Goal: Transaction & Acquisition: Book appointment/travel/reservation

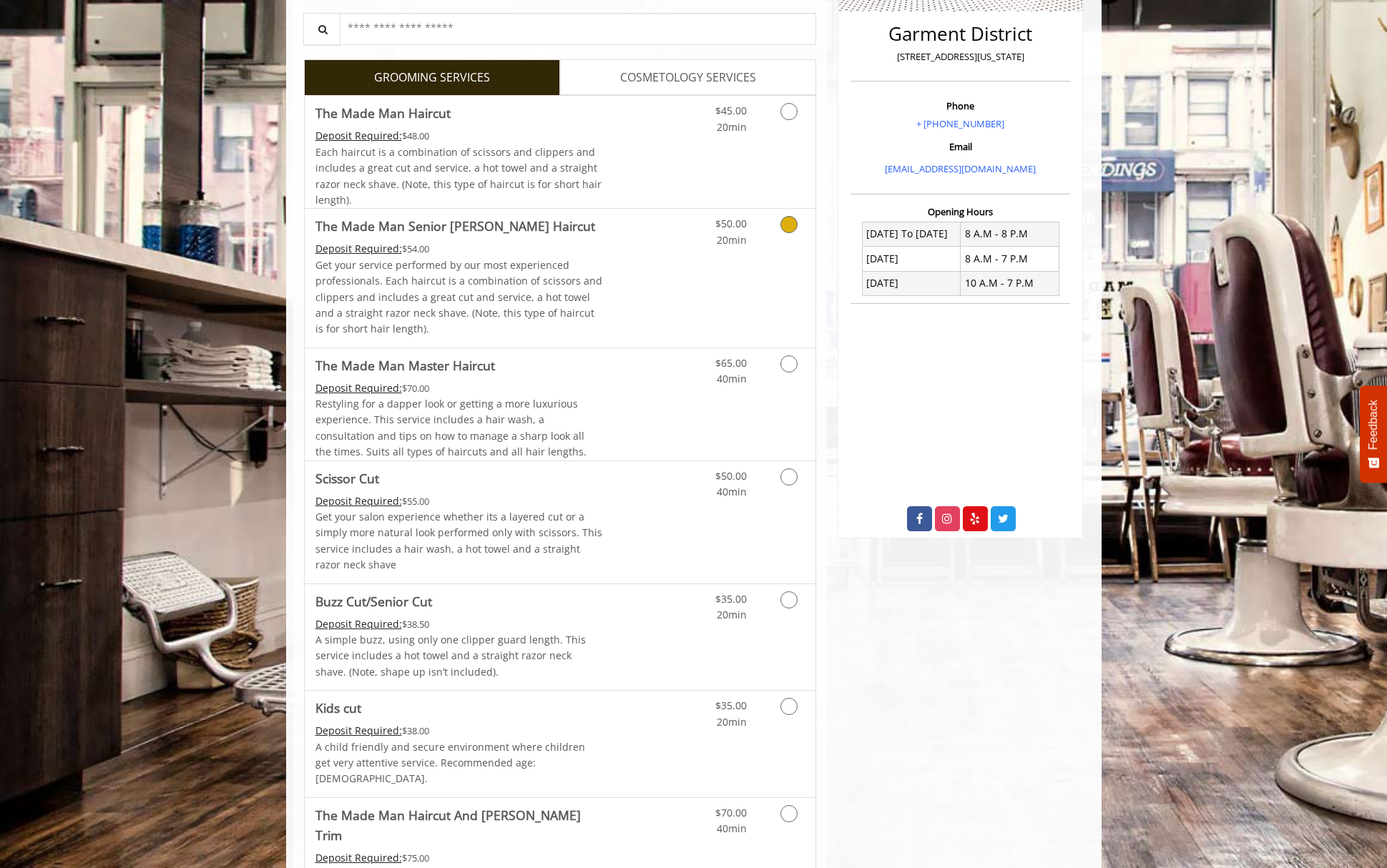
scroll to position [71, 0]
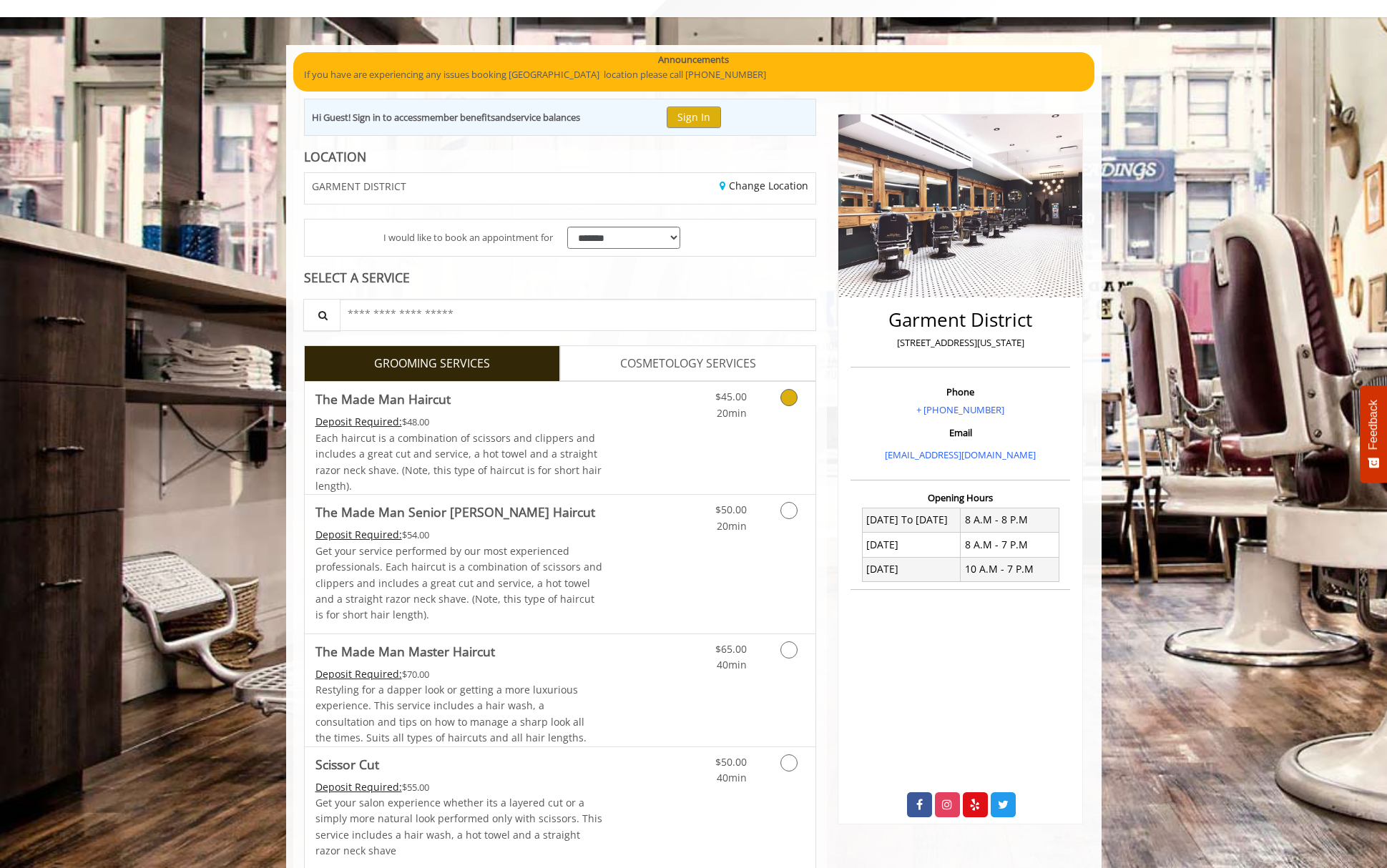
click at [789, 394] on icon "Grooming services" at bounding box center [789, 398] width 17 height 17
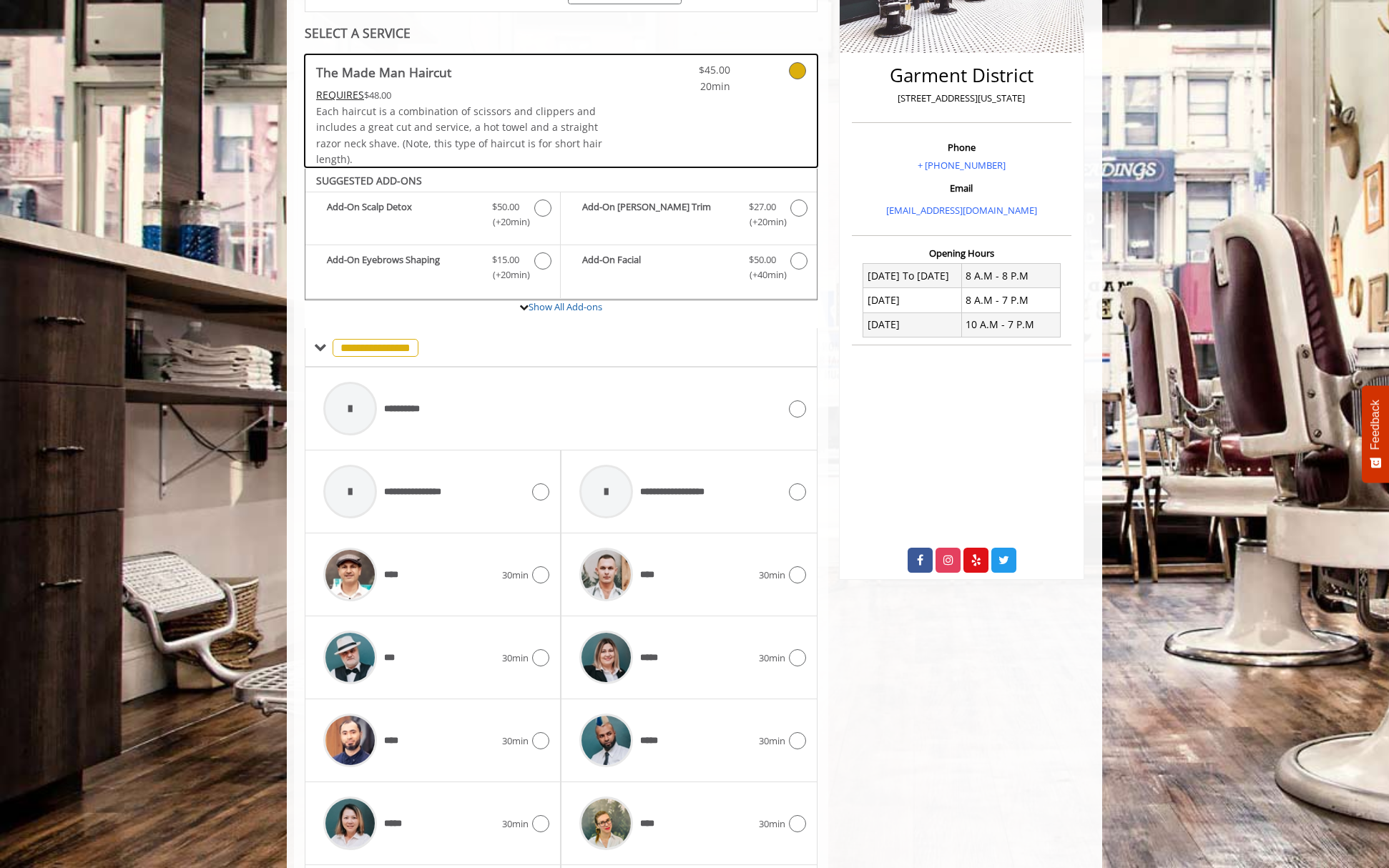
scroll to position [446, 0]
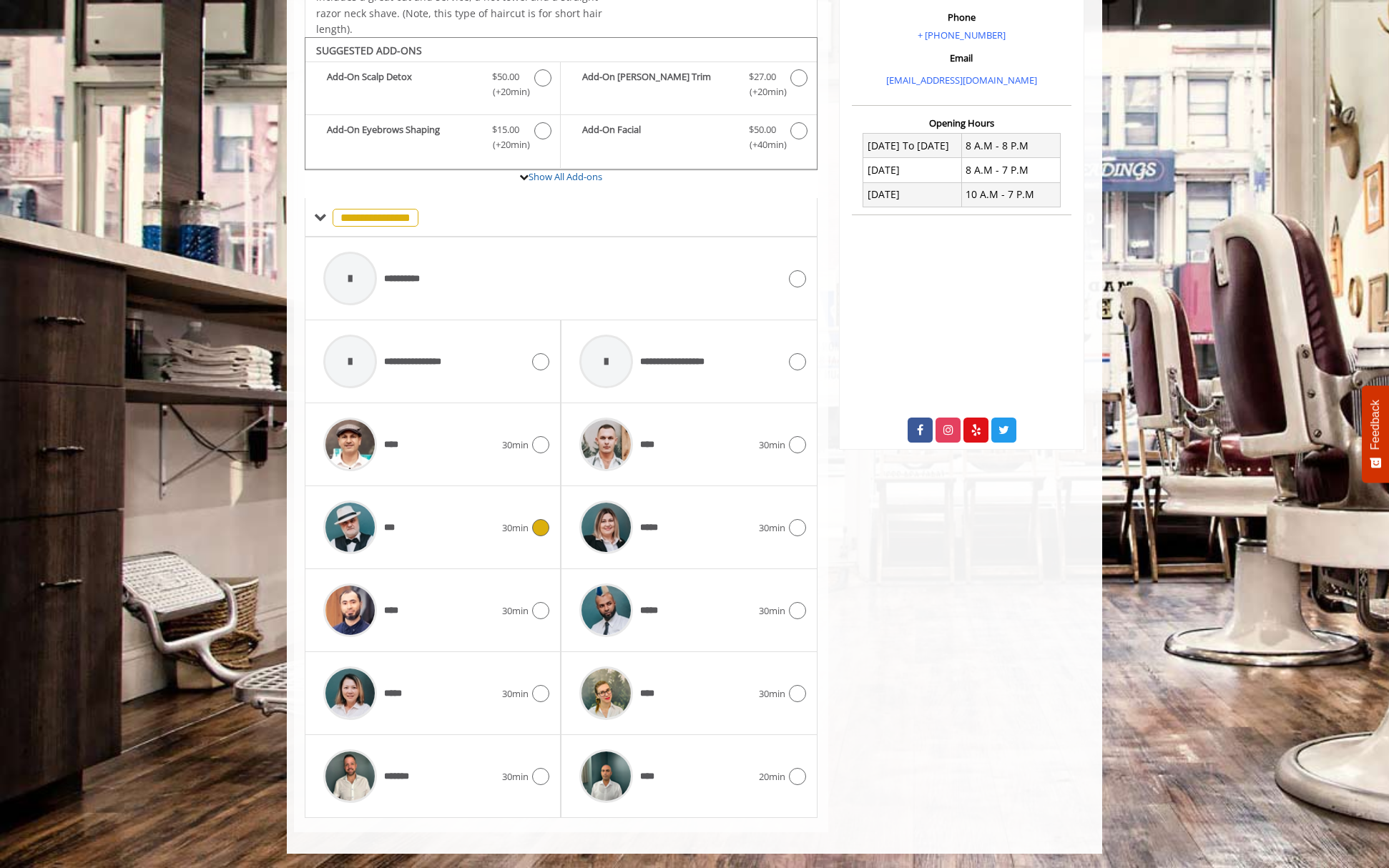
click at [439, 519] on div "***" at bounding box center [409, 527] width 186 height 68
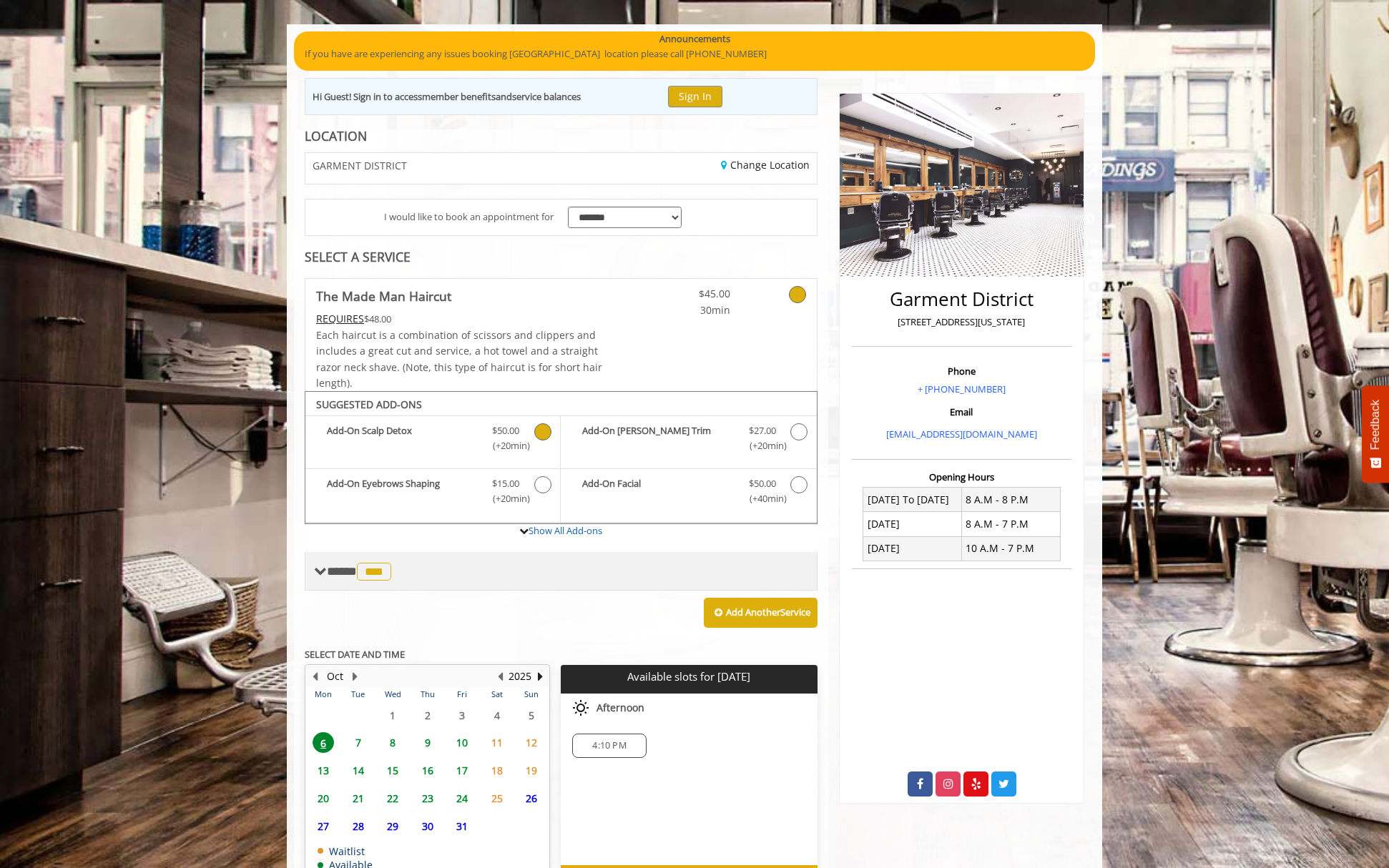
scroll to position [182, 0]
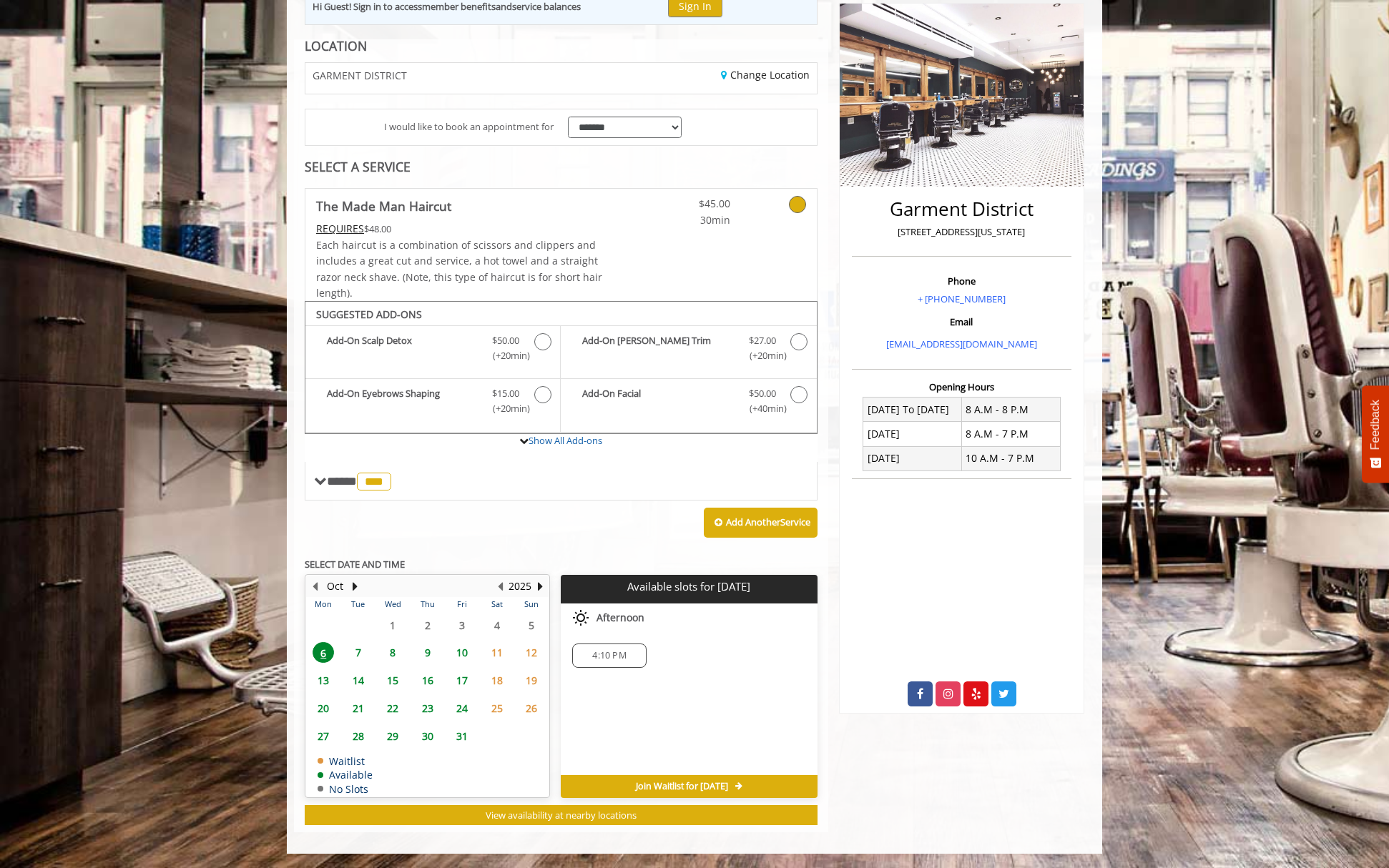
click at [392, 650] on span "8" at bounding box center [392, 652] width 21 height 21
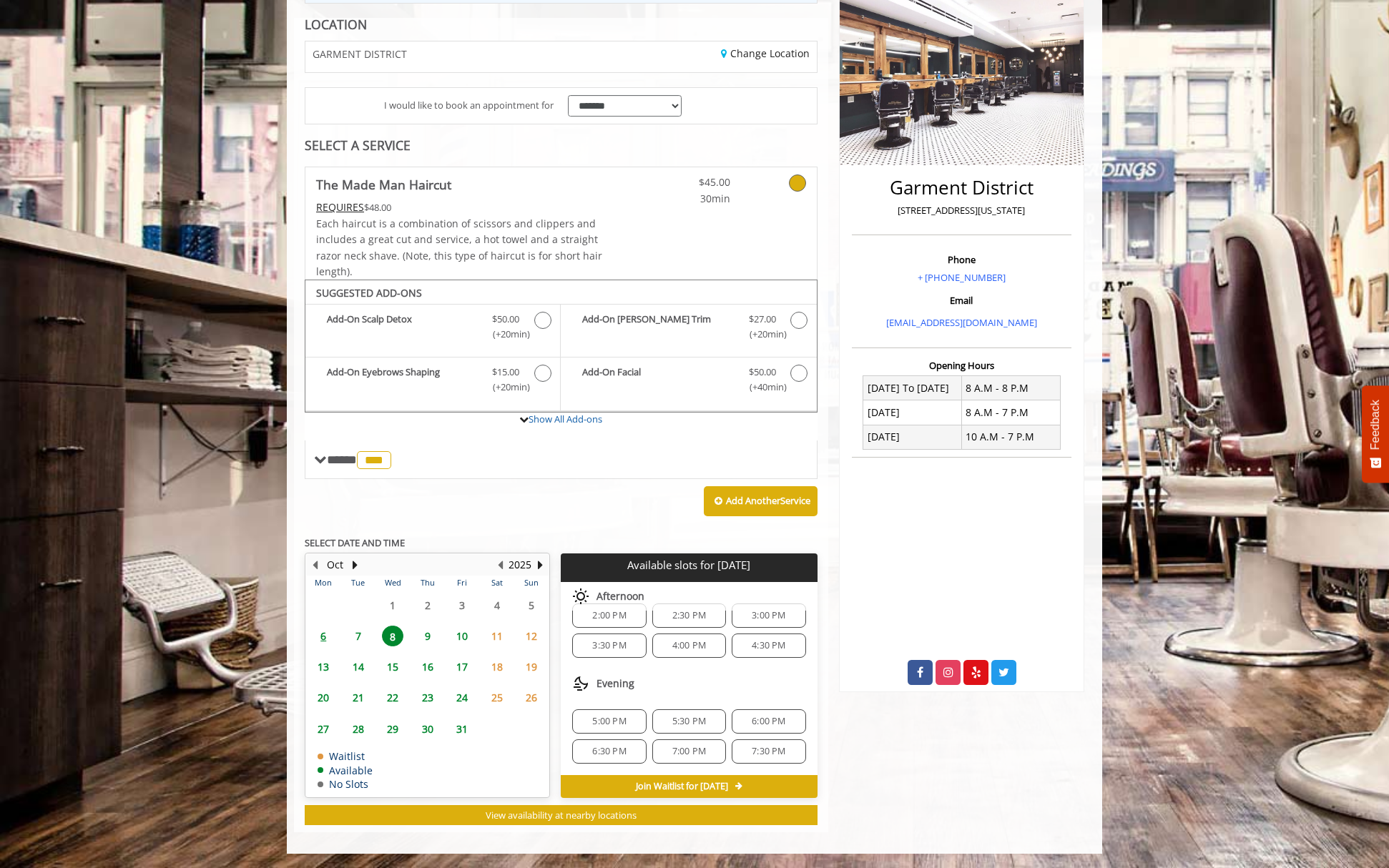
scroll to position [0, 0]
click at [322, 635] on span "6" at bounding box center [323, 635] width 21 height 21
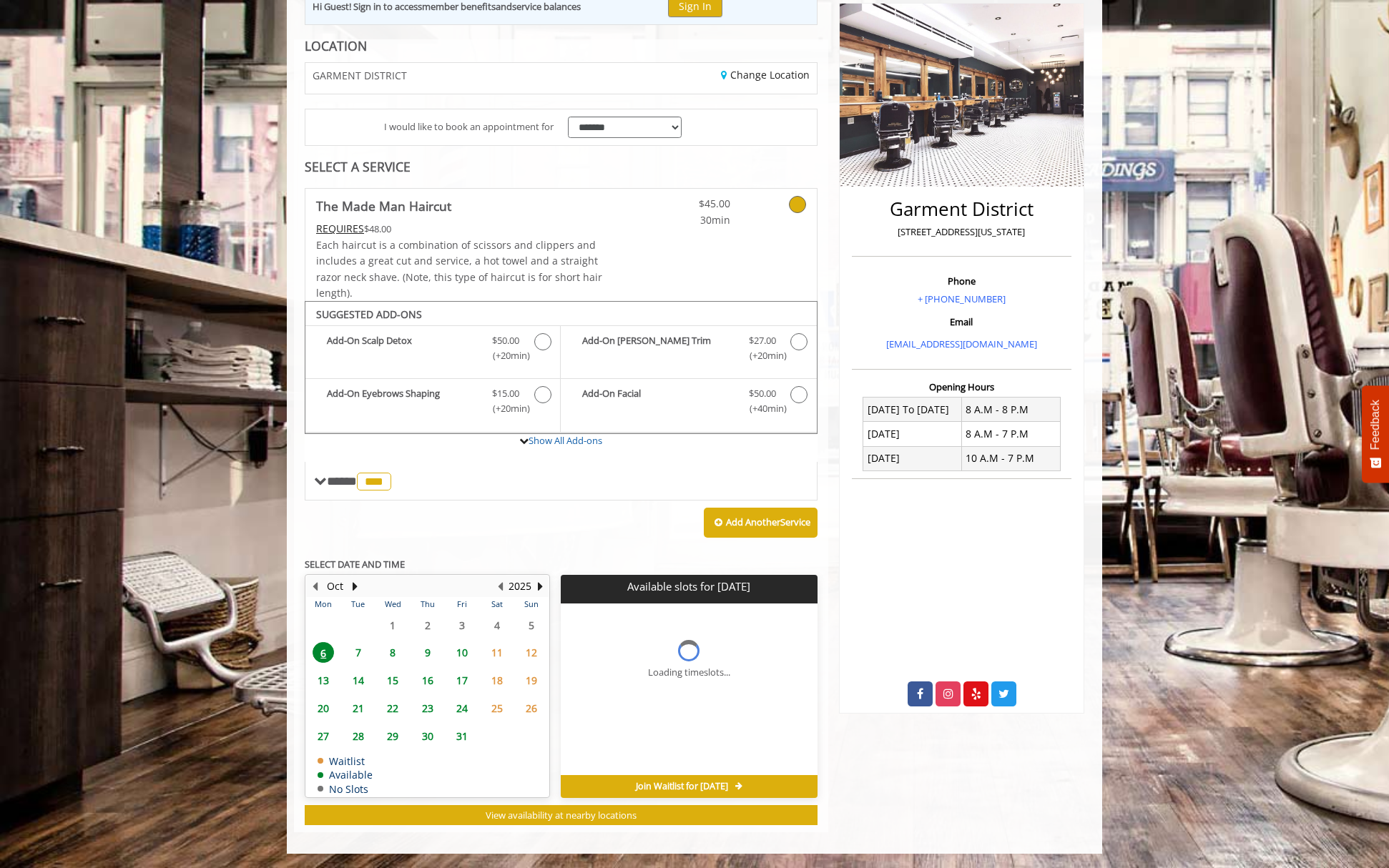
scroll to position [182, 0]
click at [354, 654] on span "7" at bounding box center [358, 652] width 21 height 21
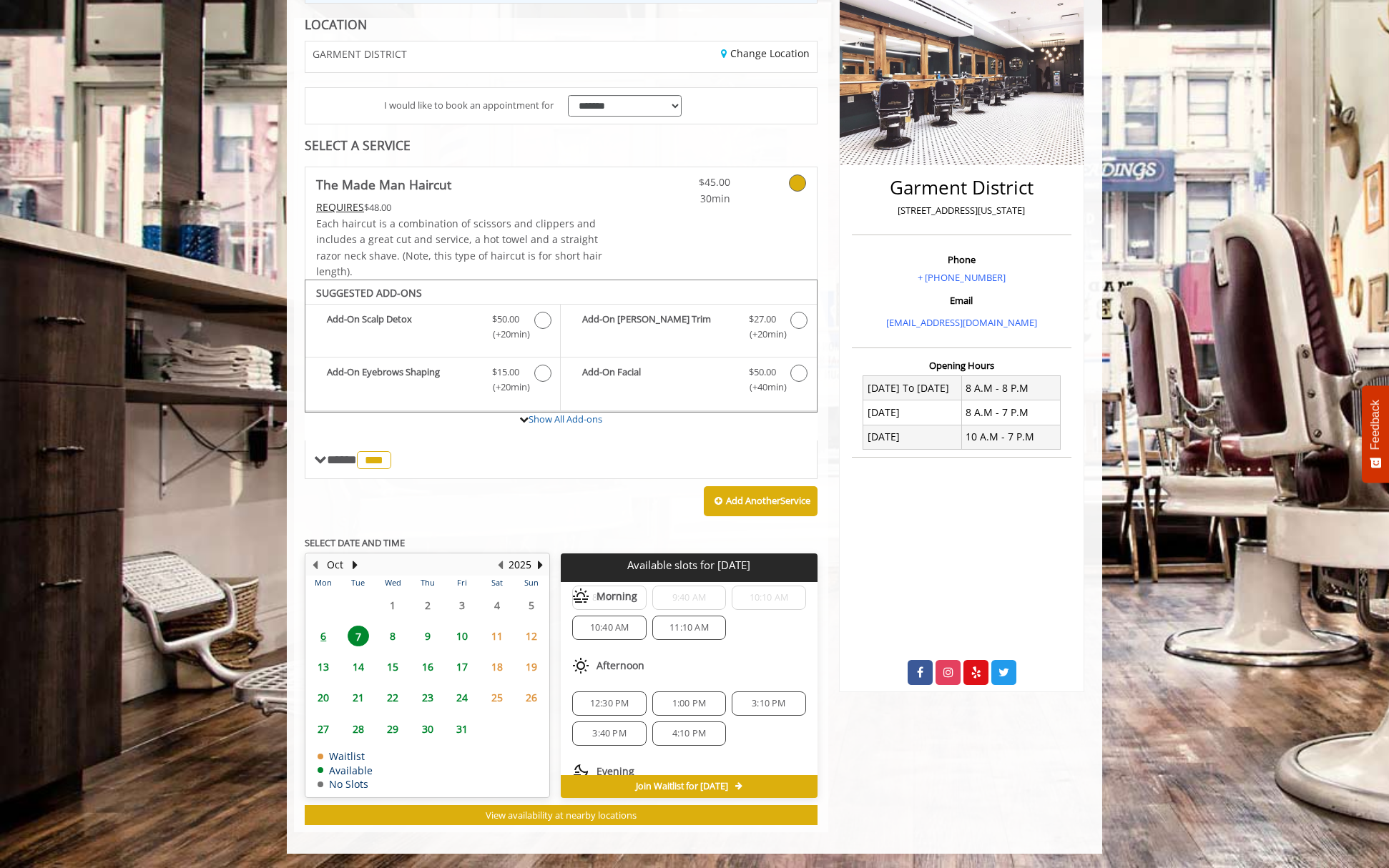
scroll to position [71, 0]
click at [392, 635] on span "8" at bounding box center [392, 635] width 21 height 21
click at [360, 640] on span "7" at bounding box center [358, 635] width 21 height 21
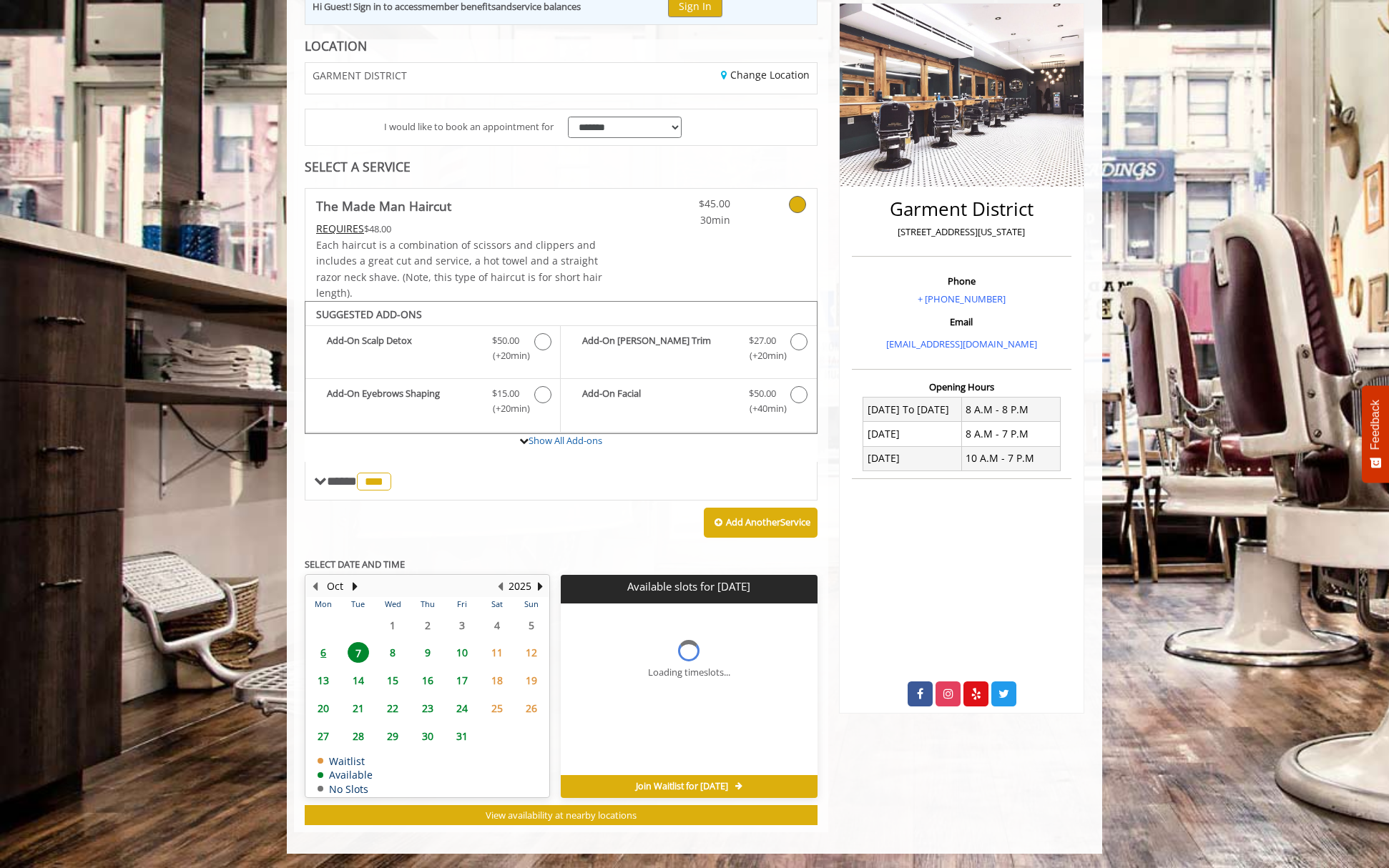
scroll to position [204, 0]
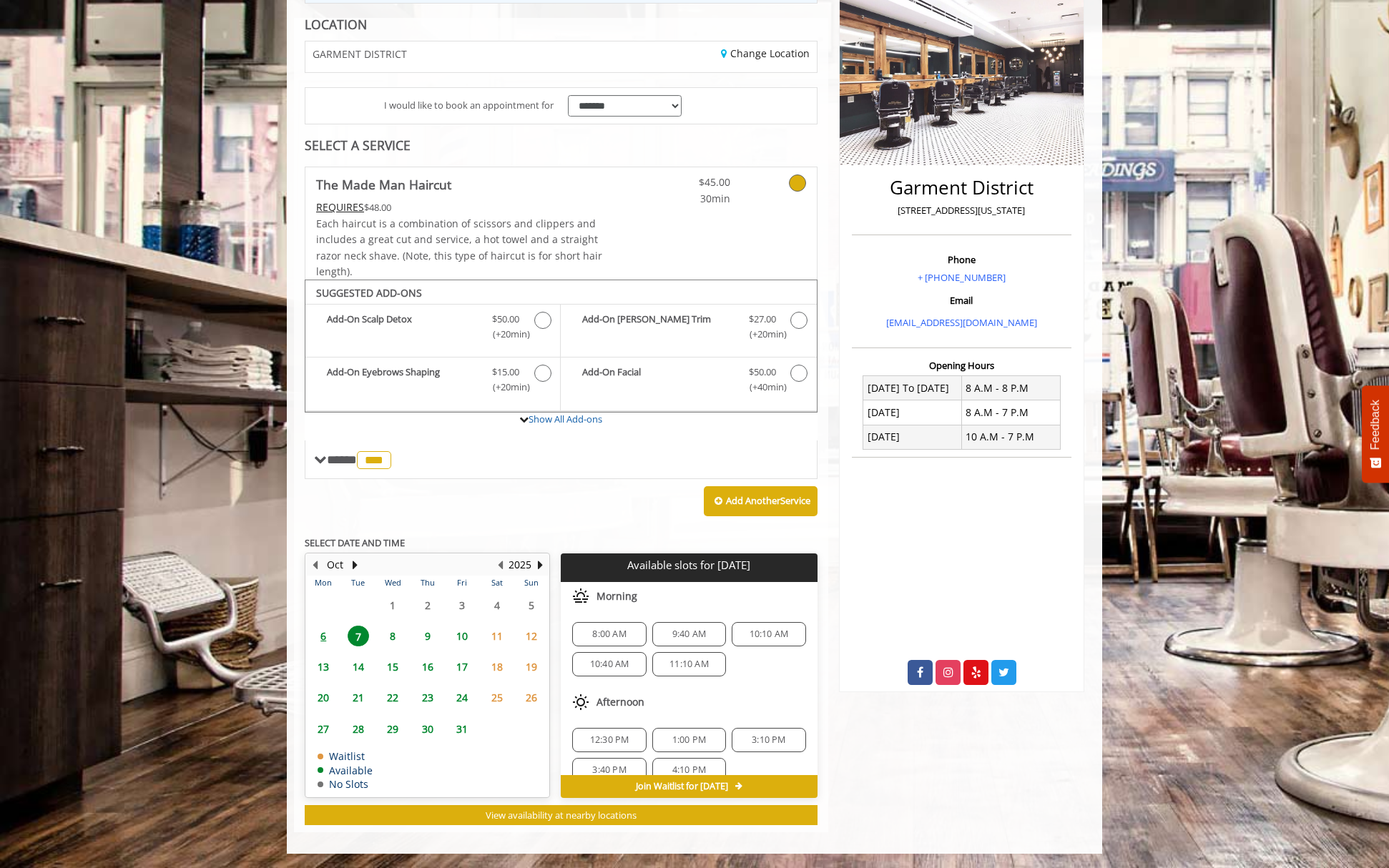
click at [491, 634] on span "11" at bounding box center [497, 635] width 21 height 21
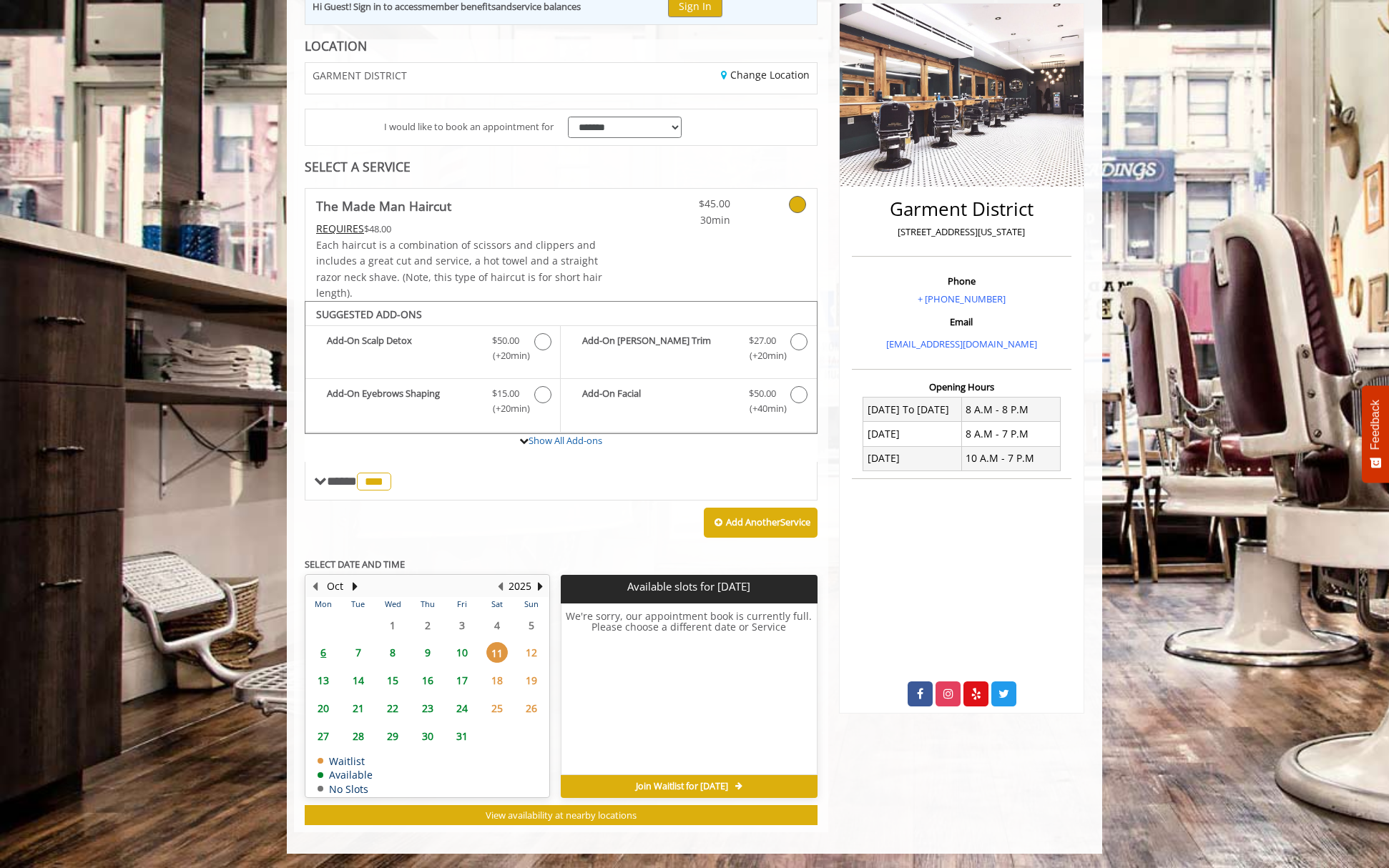
click at [531, 650] on span "12" at bounding box center [531, 652] width 21 height 21
click at [425, 654] on span "9" at bounding box center [428, 652] width 21 height 21
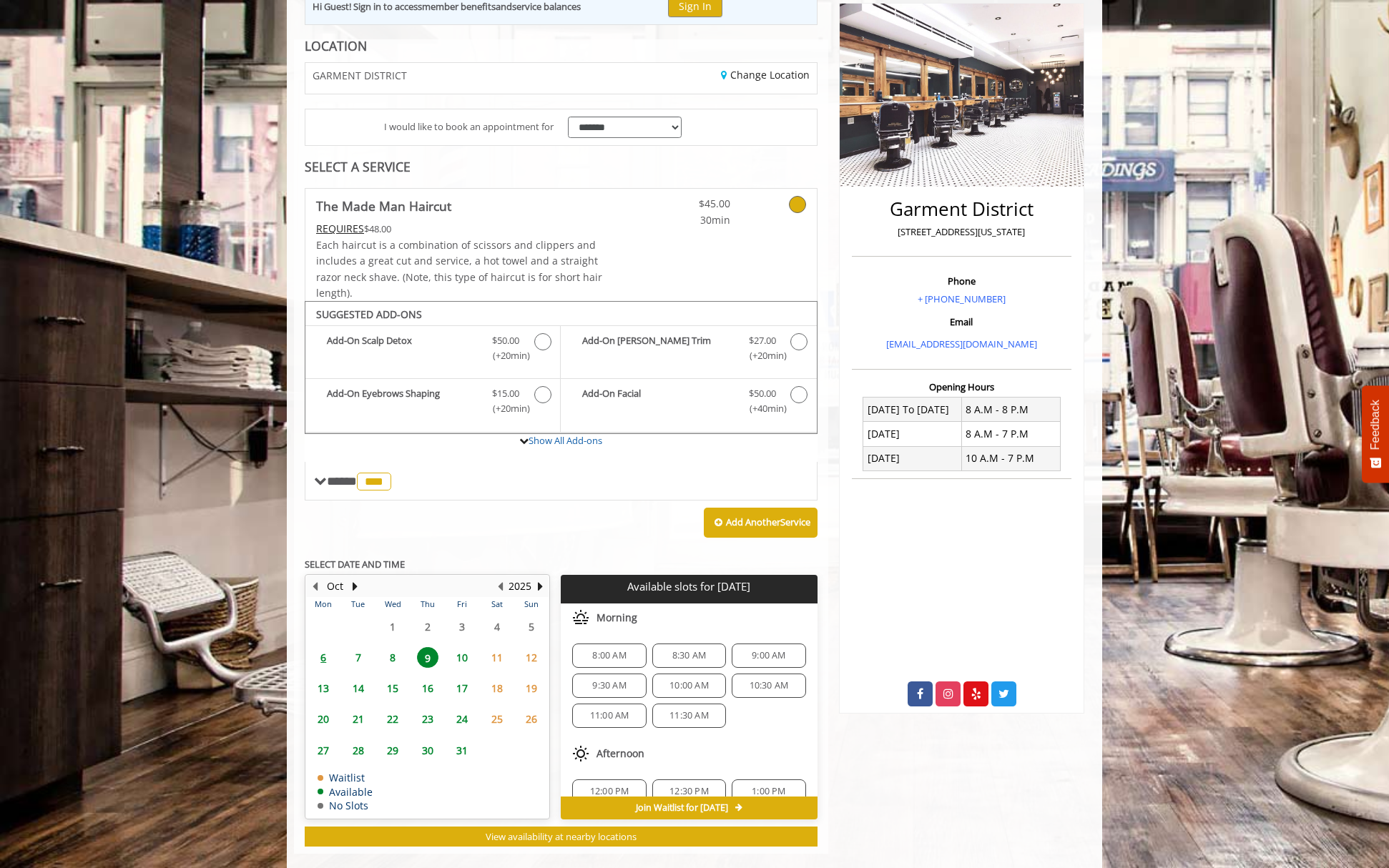
click at [535, 657] on span "12" at bounding box center [531, 657] width 21 height 21
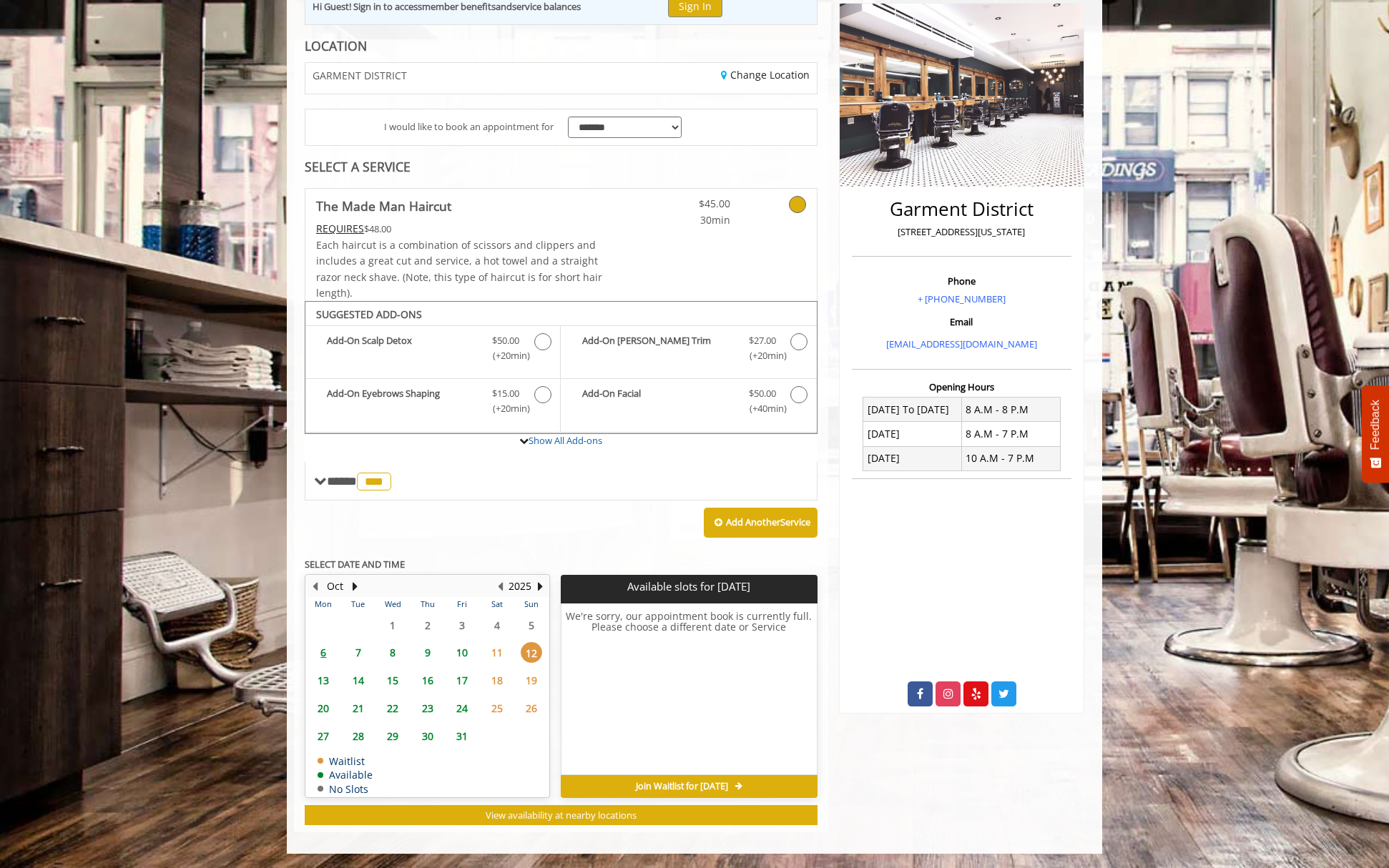
click at [364, 654] on span "7" at bounding box center [358, 652] width 21 height 21
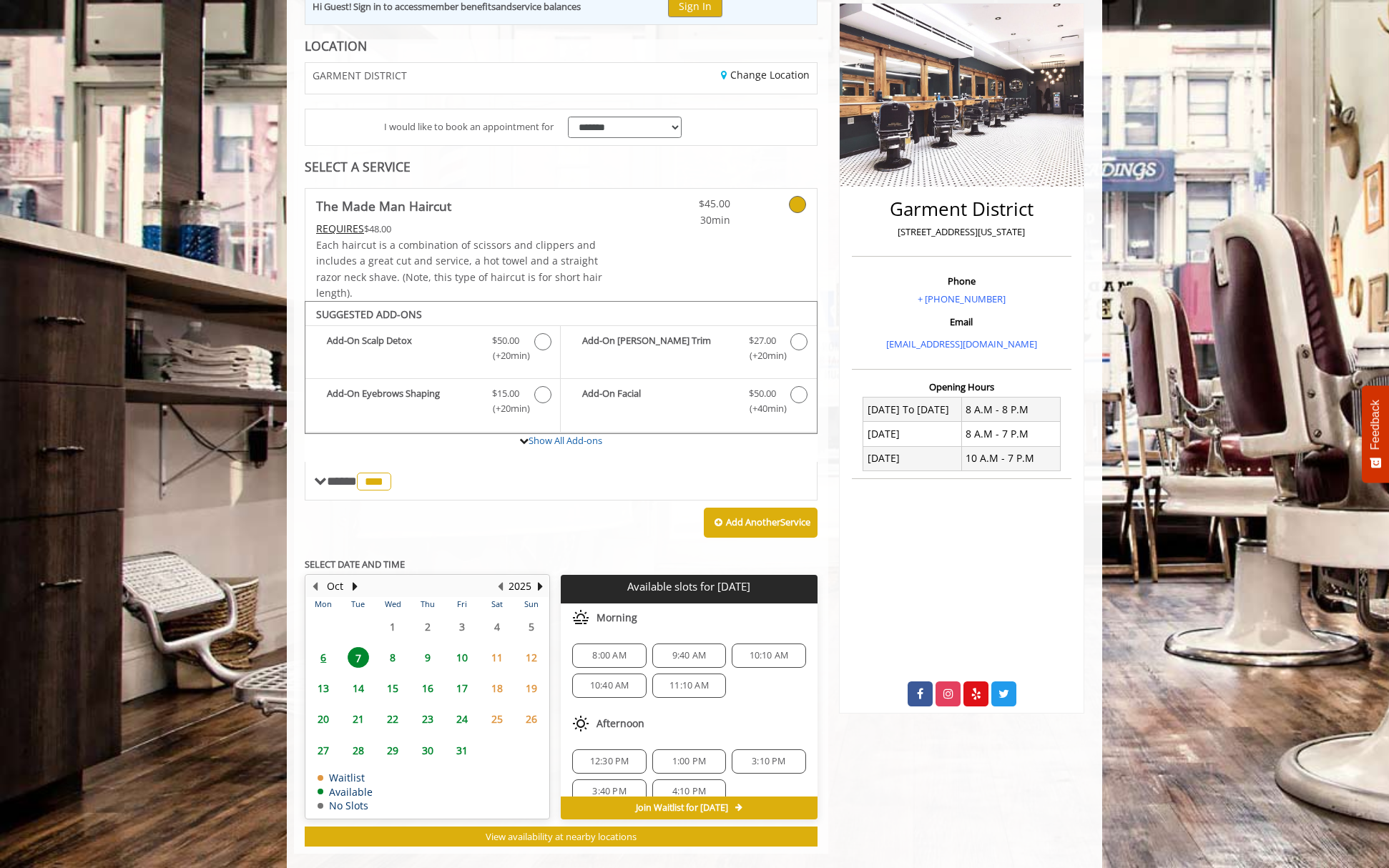
scroll to position [204, 0]
